Goal: Navigation & Orientation: Find specific page/section

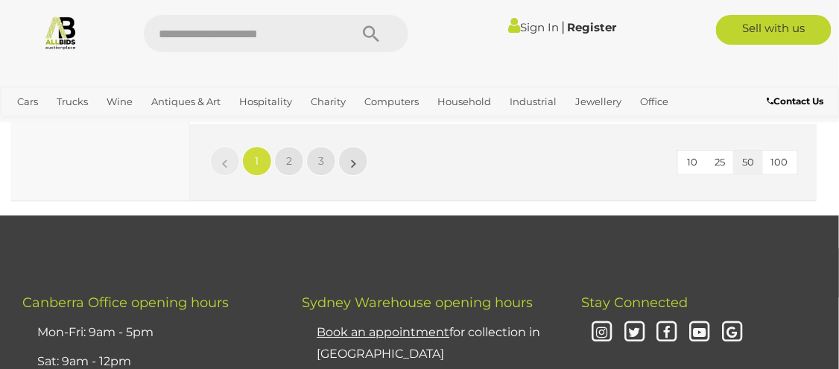
scroll to position [13482, 0]
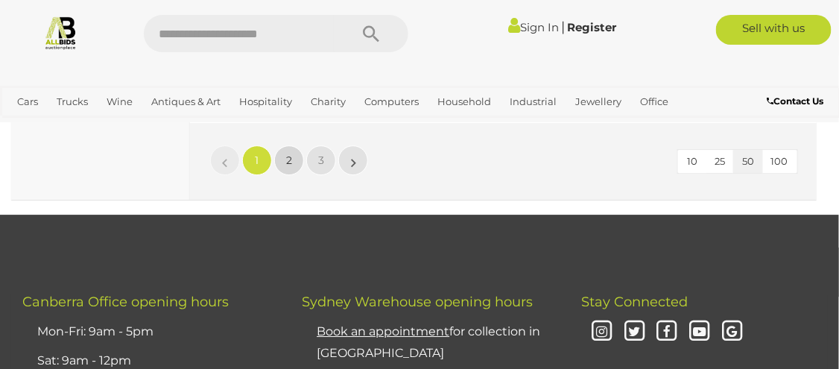
click at [291, 162] on span "2" at bounding box center [289, 160] width 6 height 13
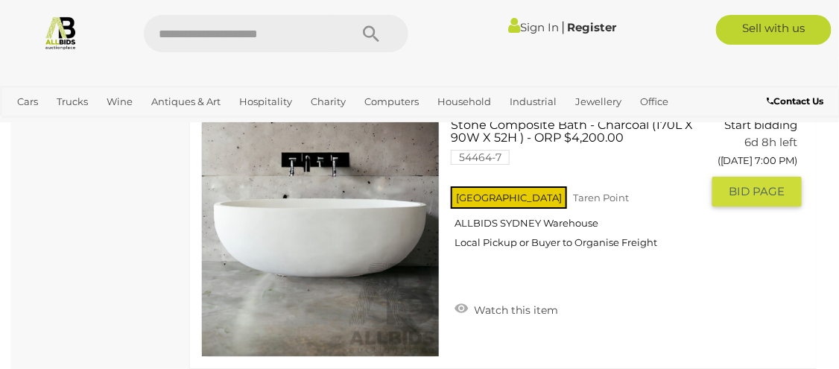
scroll to position [7536, 0]
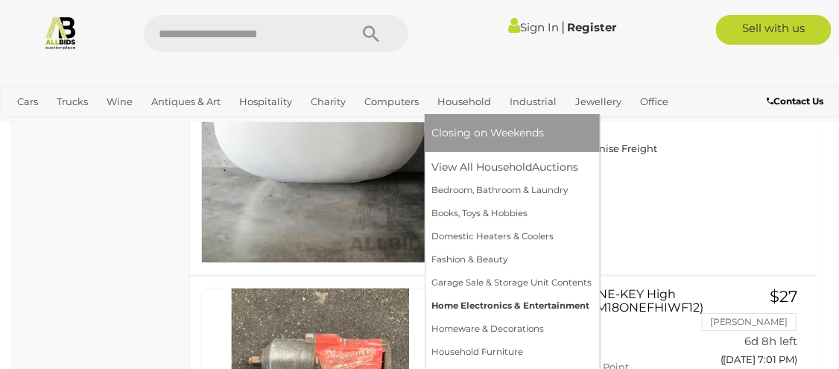
click at [463, 309] on link "Home Electronics & Entertainment" at bounding box center [512, 305] width 160 height 23
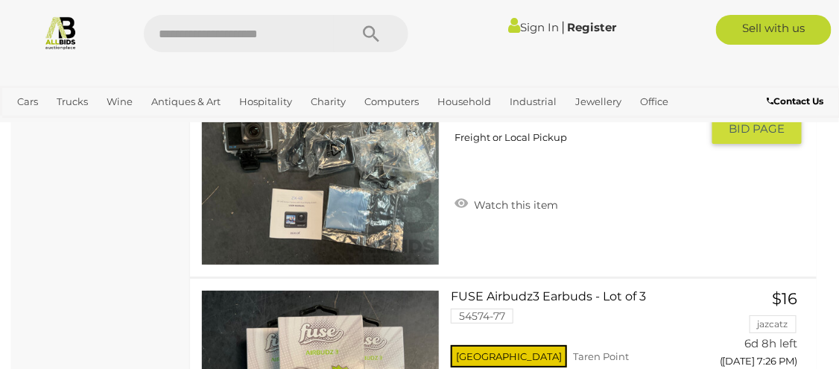
scroll to position [5759, 0]
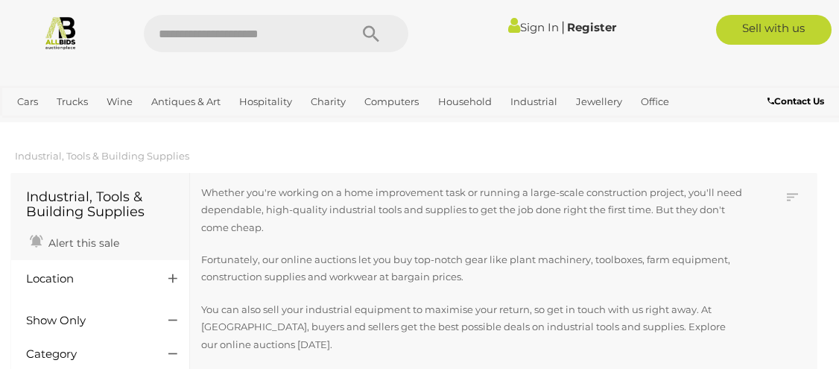
scroll to position [286, 0]
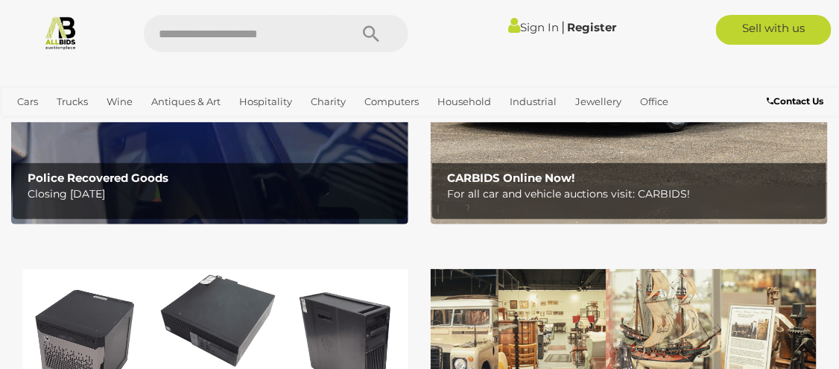
scroll to position [271, 0]
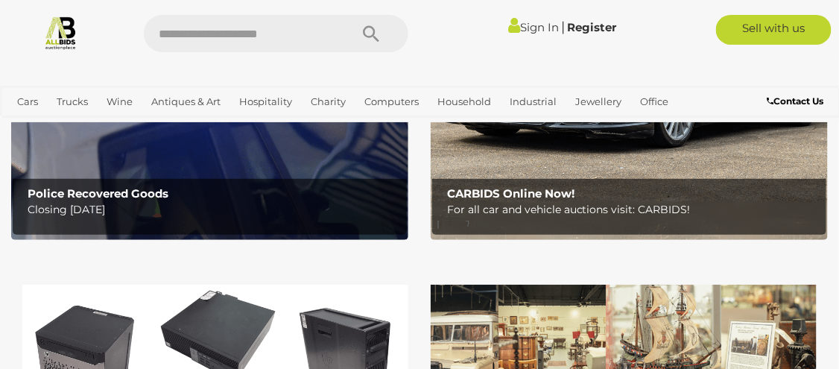
click at [89, 195] on b "Police Recovered Goods" at bounding box center [98, 193] width 141 height 14
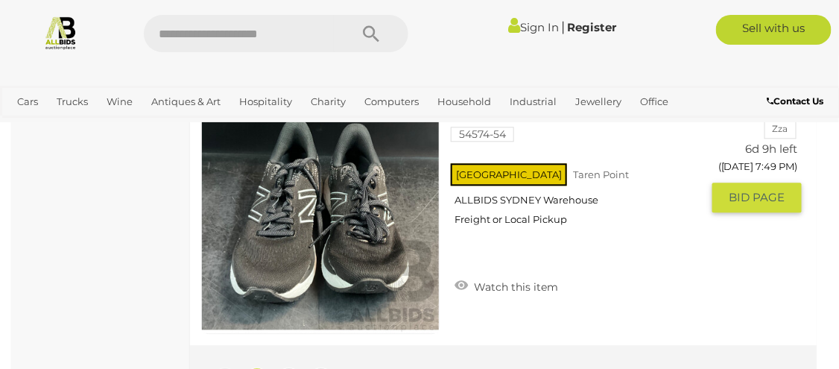
scroll to position [13347, 0]
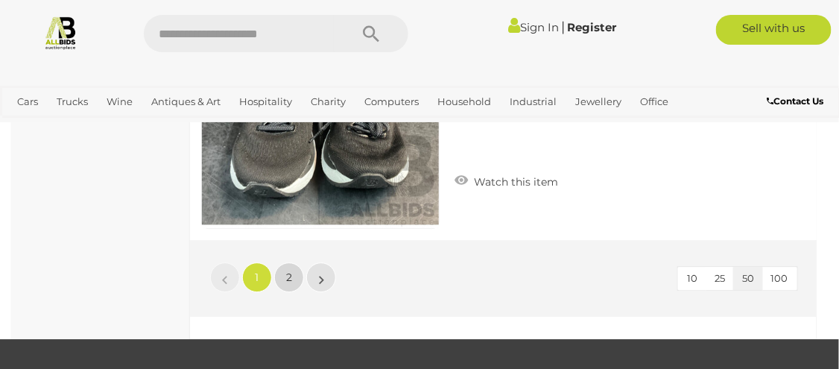
click at [294, 262] on link "2" at bounding box center [289, 277] width 30 height 30
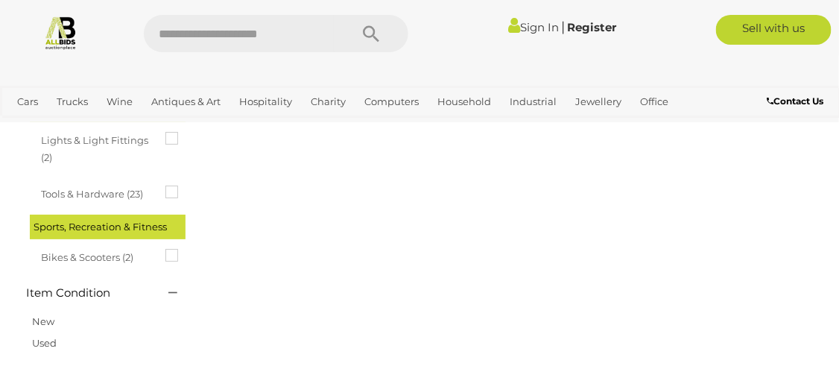
scroll to position [248, 0]
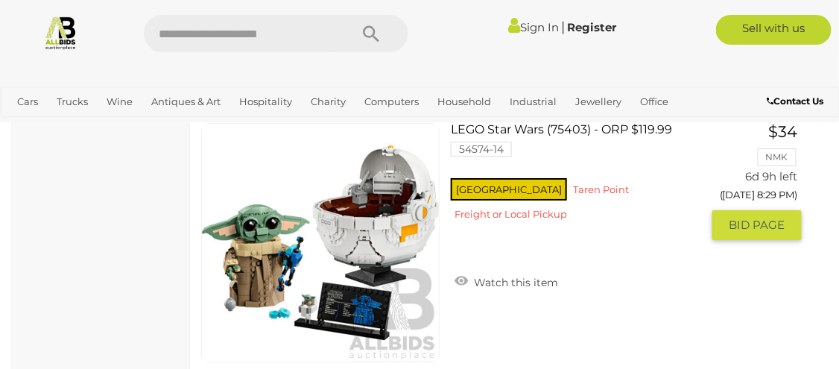
scroll to position [12308, 0]
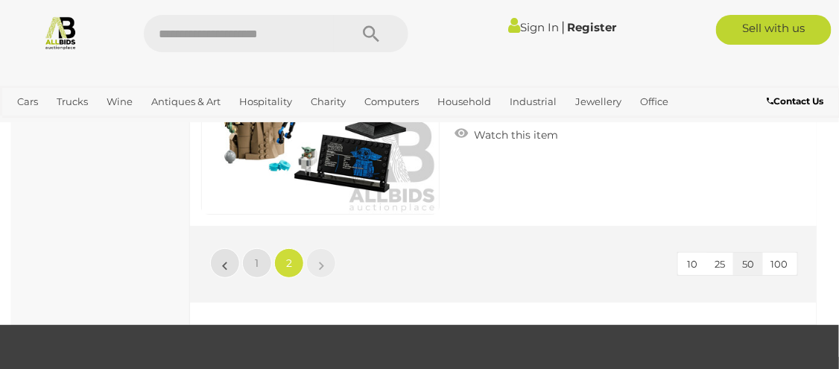
scroll to position [248, 0]
